Goal: Find specific page/section: Find specific page/section

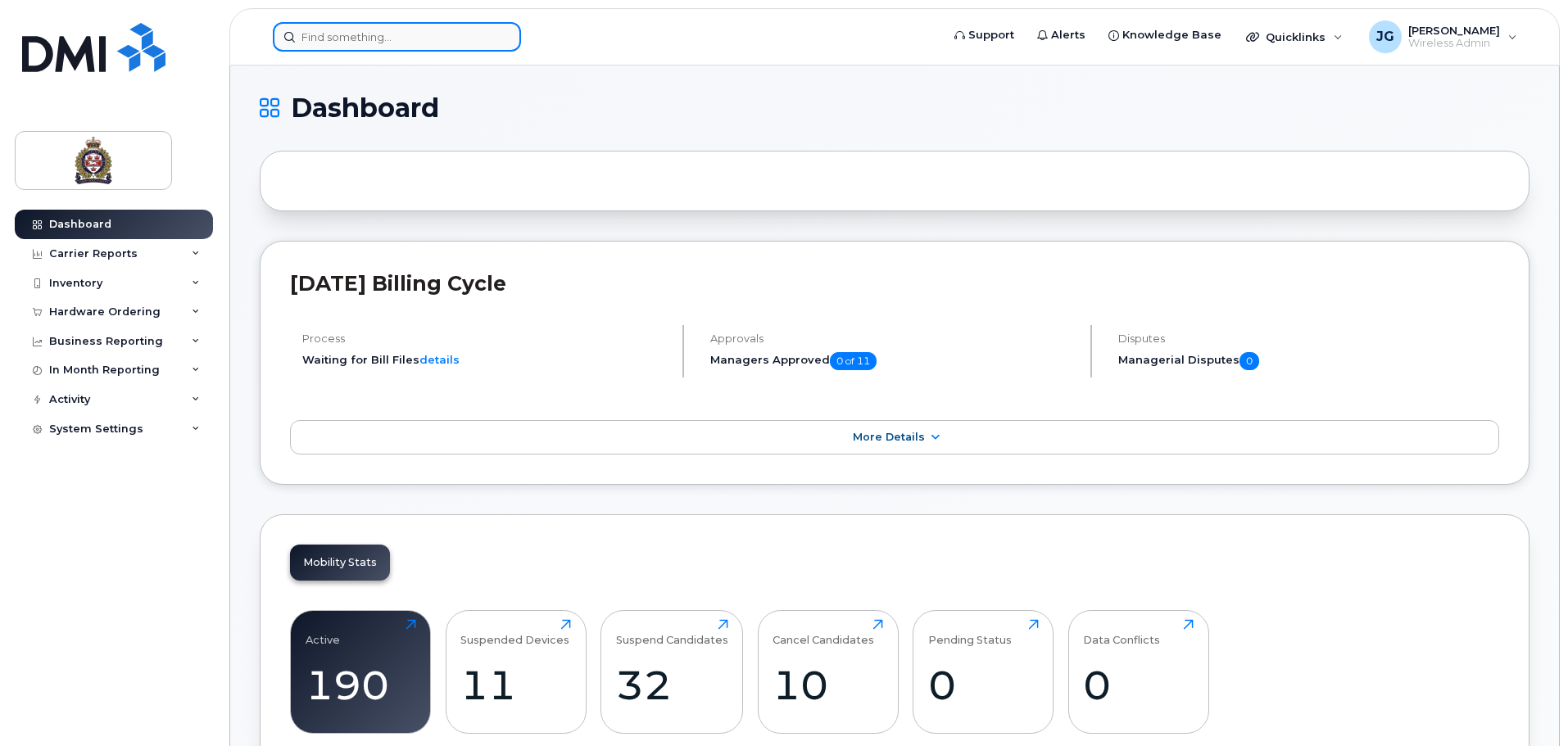
click at [344, 41] on input at bounding box center [397, 37] width 248 height 29
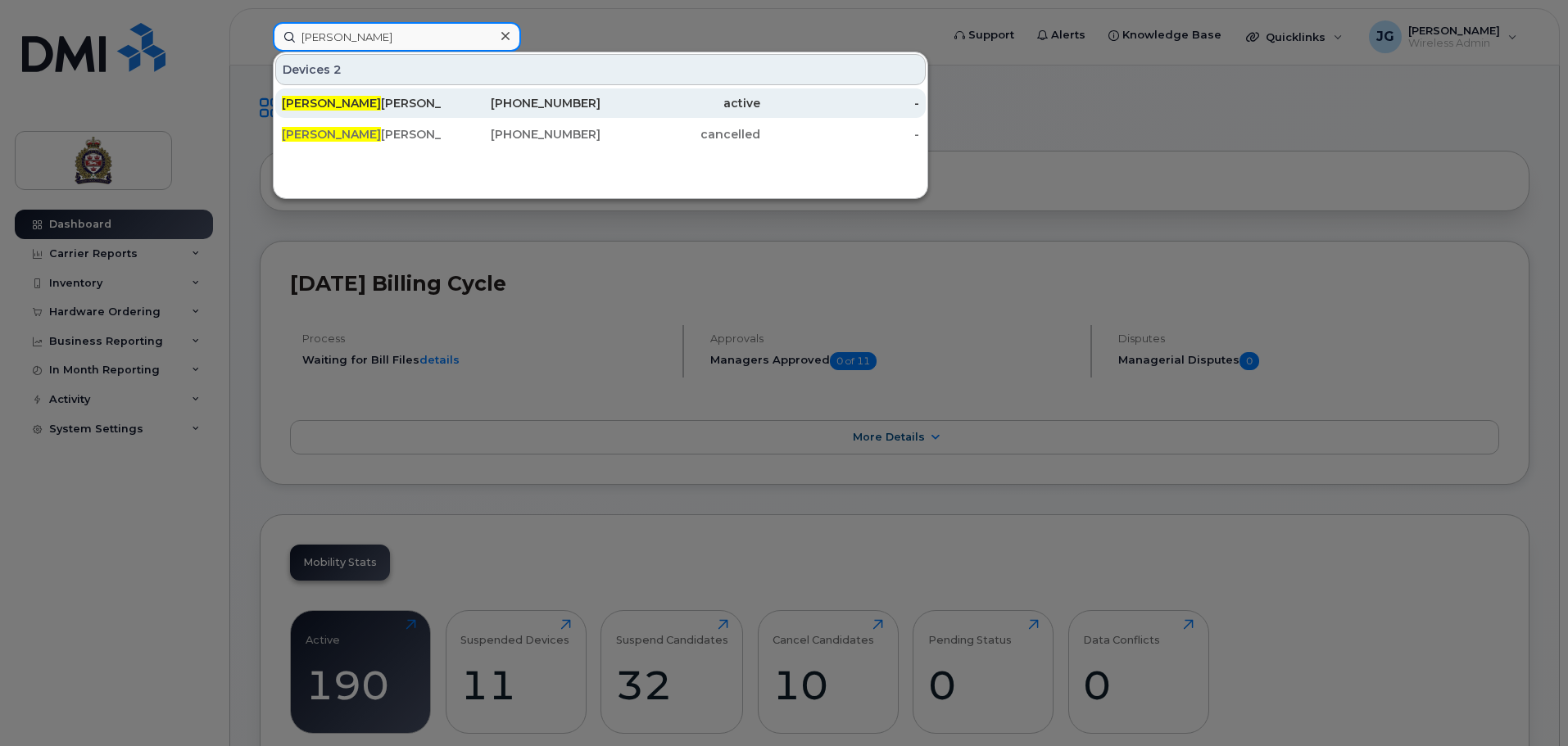
type input "dustan"
click at [346, 99] on div "Dustan Howe" at bounding box center [361, 103] width 160 height 16
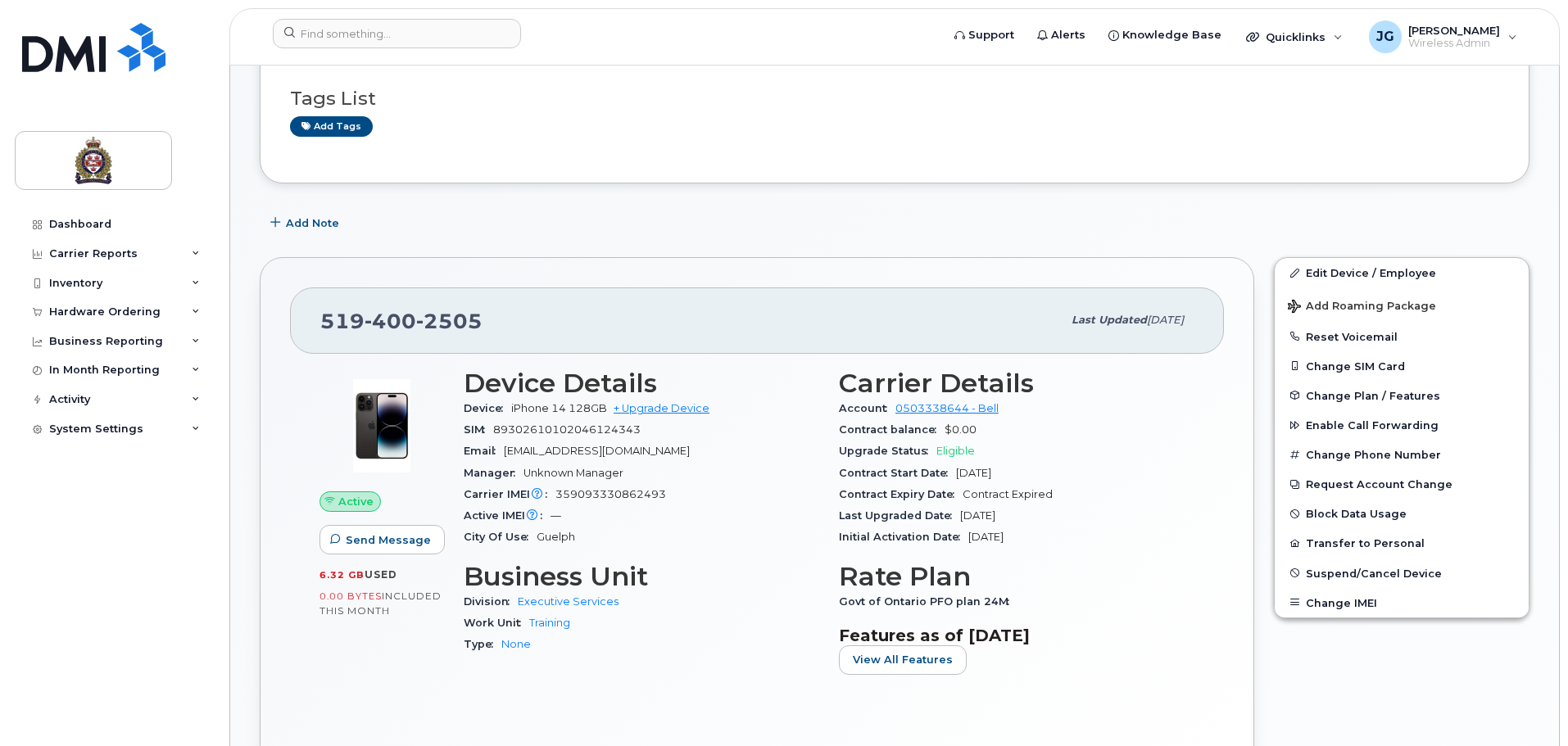
scroll to position [328, 0]
